Goal: Navigation & Orientation: Find specific page/section

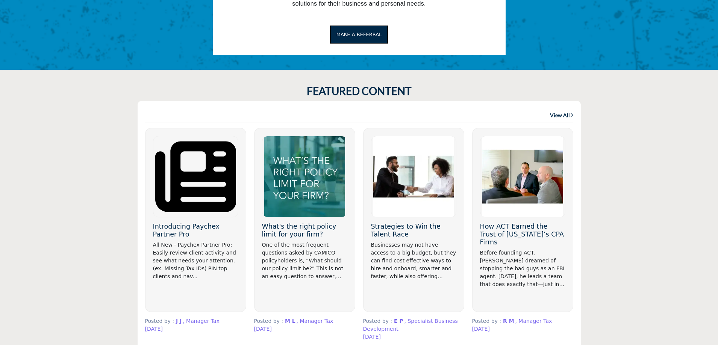
scroll to position [512, 0]
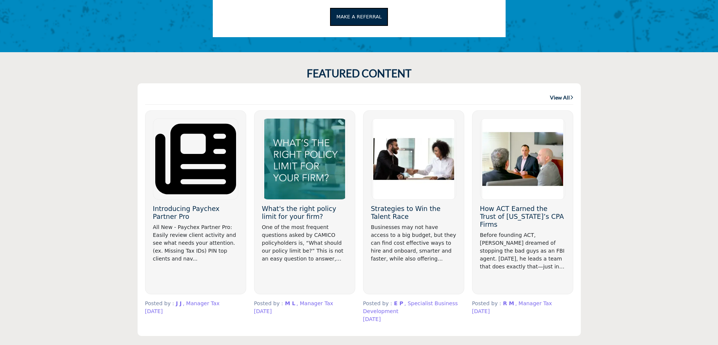
click at [301, 157] on img at bounding box center [304, 159] width 85 height 81
click at [558, 99] on link "View All" at bounding box center [561, 98] width 23 height 8
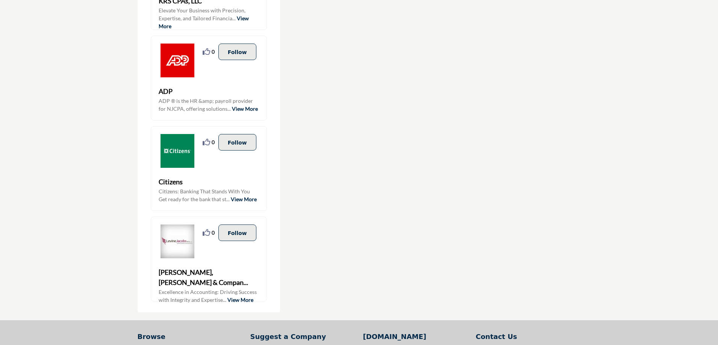
scroll to position [585, 0]
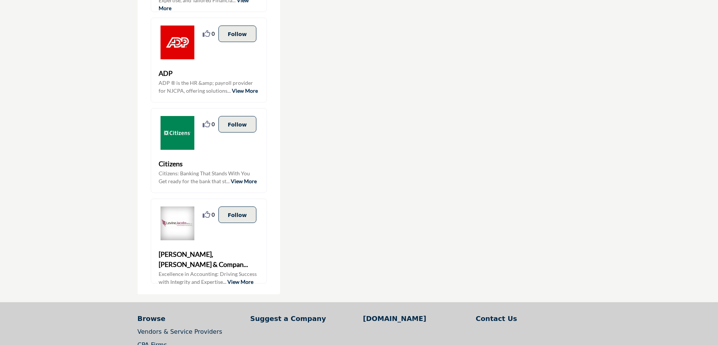
click at [241, 279] on link "View More" at bounding box center [240, 282] width 26 height 6
